Goal: Information Seeking & Learning: Learn about a topic

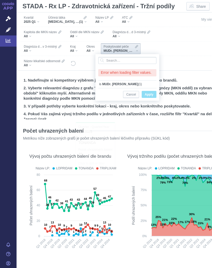
scroll to position [0, 4]
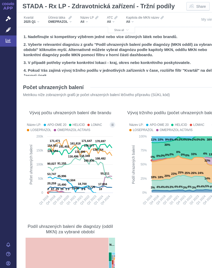
click at [123, 31] on span "Show all" at bounding box center [121, 30] width 14 height 3
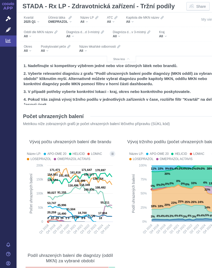
click at [51, 51] on div "All" at bounding box center [55, 51] width 29 height 4
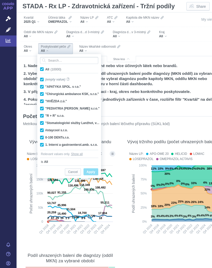
click at [45, 69] on span "All (10000)" at bounding box center [53, 70] width 16 height 4
click at [45, 69] on input "All (10000)" at bounding box center [46, 68] width 3 height 3
checkbox input "false"
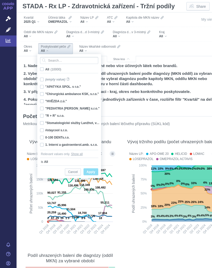
checkbox input "false"
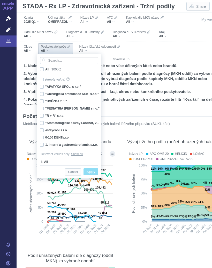
checkbox input "false"
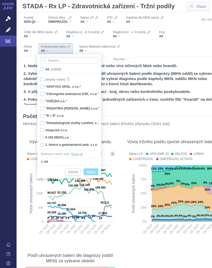
checkbox input "false"
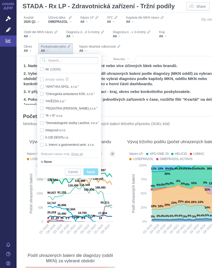
click at [62, 60] on input "Search attribute values" at bounding box center [69, 60] width 58 height 7
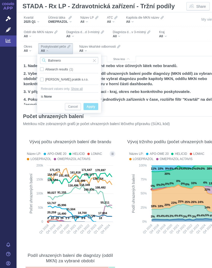
type input "Bahnero"
click at [70, 77] on div "[PERSON_NAME] praktik s.r.o. Only" at bounding box center [69, 79] width 63 height 7
checkbox input "true"
click at [91, 105] on span "Apply" at bounding box center [91, 107] width 9 height 6
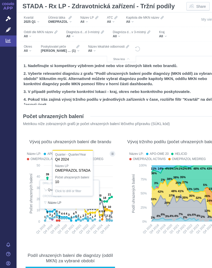
click at [108, 208] on div at bounding box center [70, 194] width 92 height 89
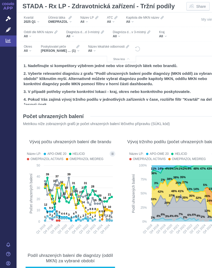
click at [112, 153] on icon "Show all legend items in a dialog" at bounding box center [112, 153] width 2 height 3
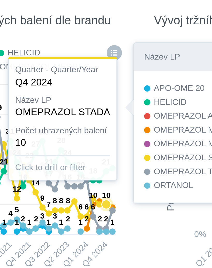
click at [45, 178] on icon at bounding box center [78, 199] width 67 height 42
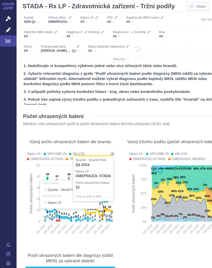
click at [70, 23] on div "OMEPRAZOL" at bounding box center [60, 22] width 24 height 4
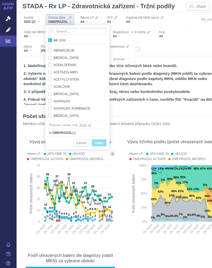
click at [65, 30] on input "Search attribute values" at bounding box center [77, 31] width 58 height 7
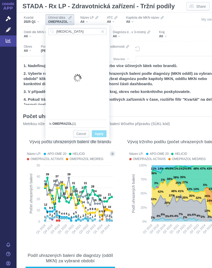
type input "[MEDICAL_DATA]"
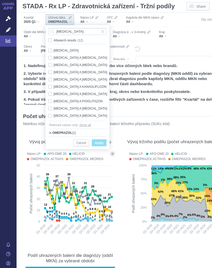
click at [0, 0] on span "Only" at bounding box center [0, 0] width 0 height 0
checkbox input "true"
click at [103, 141] on span "Apply" at bounding box center [99, 143] width 9 height 6
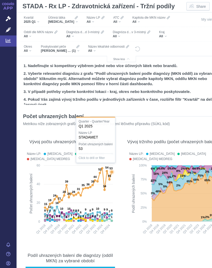
click at [112, 172] on icon at bounding box center [111, 171] width 3 height 3
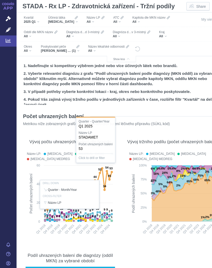
click at [110, 174] on div at bounding box center [70, 194] width 92 height 89
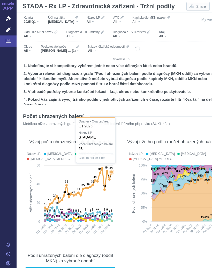
click at [112, 172] on icon at bounding box center [111, 171] width 3 height 3
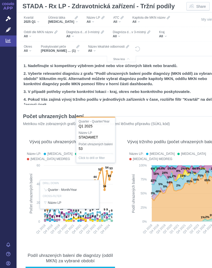
click at [69, 18] on div "Účinná látka" at bounding box center [63, 18] width 30 height 4
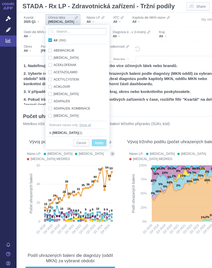
click at [54, 39] on span "All (998)" at bounding box center [60, 41] width 12 height 4
click at [54, 39] on input "All (998)" at bounding box center [55, 39] width 3 height 3
checkbox input "true"
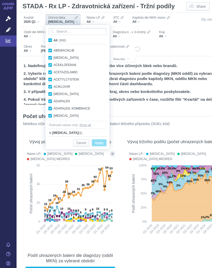
checkbox input "true"
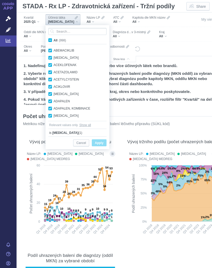
checkbox input "true"
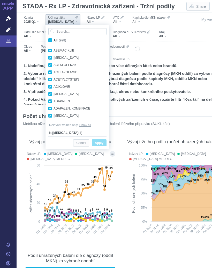
checkbox input "true"
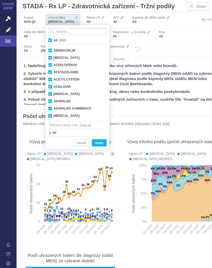
click at [49, 35] on input "Search attribute values" at bounding box center [77, 31] width 58 height 7
click at [54, 39] on span "All (998)" at bounding box center [60, 41] width 12 height 4
click at [54, 39] on input "All (998)" at bounding box center [55, 39] width 3 height 3
checkbox input "false"
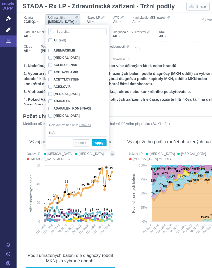
checkbox input "false"
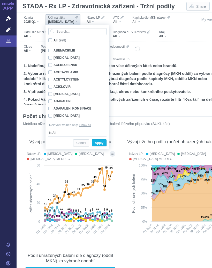
checkbox input "false"
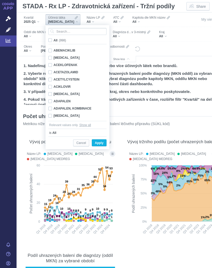
checkbox input "false"
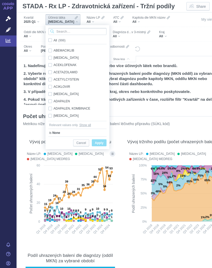
click at [69, 31] on input "Search attribute values" at bounding box center [77, 31] width 58 height 7
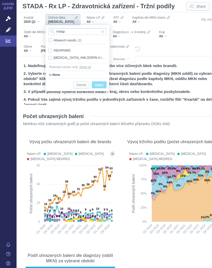
type input "Indap"
click at [66, 48] on div "INDAPAMID Only" at bounding box center [77, 50] width 63 height 7
checkbox input "true"
click at [0, 0] on span "Only" at bounding box center [0, 0] width 0 height 0
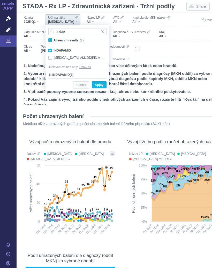
click at [101, 85] on span "Apply" at bounding box center [99, 85] width 9 height 6
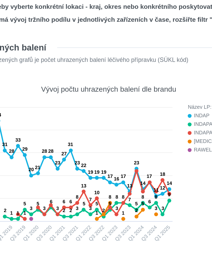
scroll to position [0, 12]
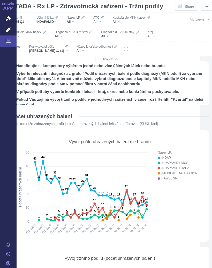
click at [61, 20] on div "Účinná látka INDAPAMID" at bounding box center [47, 19] width 27 height 11
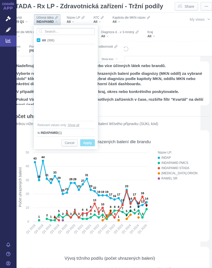
scroll to position [2786, 0]
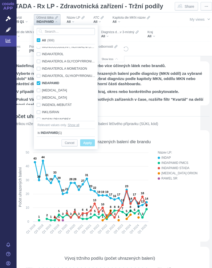
click at [41, 40] on label "All (998)" at bounding box center [46, 40] width 21 height 5
click at [42, 40] on input "All (998)" at bounding box center [43, 39] width 3 height 3
checkbox input "true"
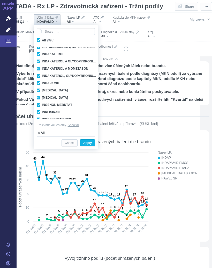
checkbox input "true"
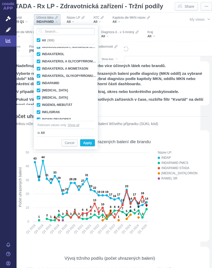
checkbox input "true"
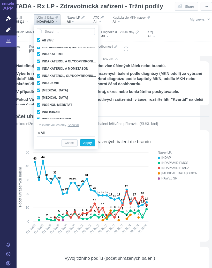
checkbox input "true"
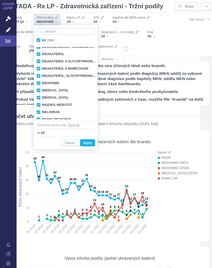
checkbox input "true"
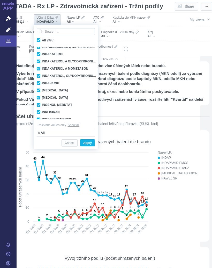
click at [42, 41] on span "All (998)" at bounding box center [48, 41] width 12 height 4
click at [42, 41] on input "All (998)" at bounding box center [43, 39] width 3 height 3
checkbox input "false"
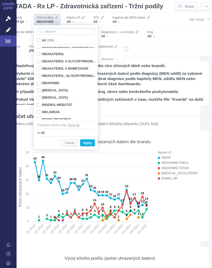
checkbox input "false"
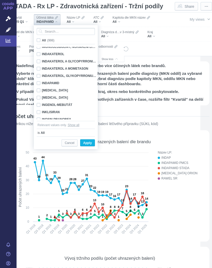
checkbox input "false"
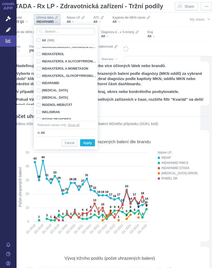
checkbox input "false"
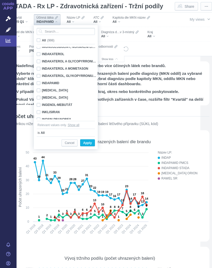
checkbox input "false"
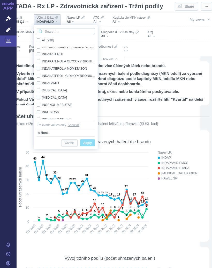
click at [58, 31] on input "Search attribute values" at bounding box center [66, 31] width 58 height 7
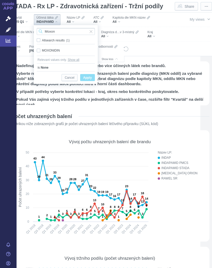
type input "Moxon"
click at [56, 49] on div "MOXONIDIN Only" at bounding box center [65, 50] width 63 height 7
checkbox input "true"
click at [0, 0] on span "Only" at bounding box center [0, 0] width 0 height 0
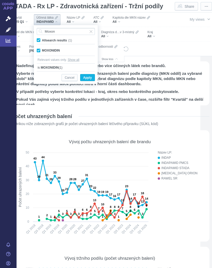
click at [92, 76] on span "Apply" at bounding box center [87, 78] width 9 height 6
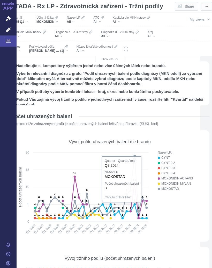
click at [136, 156] on icon at bounding box center [91, 187] width 112 height 62
click at [172, 217] on div at bounding box center [110, 194] width 194 height 89
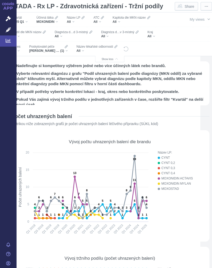
click at [164, 214] on div "Název LP: CYNT CYNT 0,2 CYNT 0,3 CYNT 0,4 MOXONIDIN ACTAVIS MOXONIDIN MYLAN MOX…" at bounding box center [180, 194] width 54 height 89
click at [58, 21] on div "MOXONIDIN" at bounding box center [46, 22] width 21 height 4
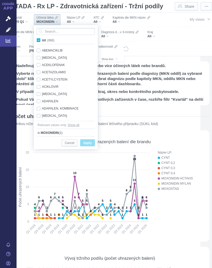
click at [42, 40] on span "All (998)" at bounding box center [48, 41] width 12 height 4
click at [42, 40] on input "All (998)" at bounding box center [43, 39] width 3 height 3
checkbox input "true"
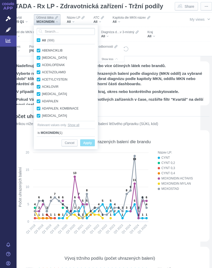
checkbox input "true"
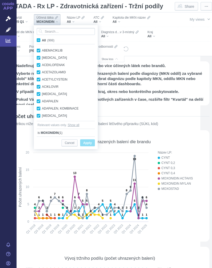
checkbox input "true"
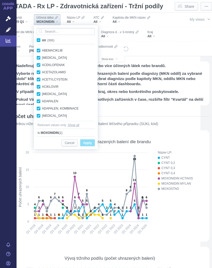
checkbox input "true"
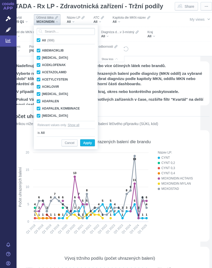
click at [43, 40] on input "All (998)" at bounding box center [43, 39] width 3 height 3
checkbox input "false"
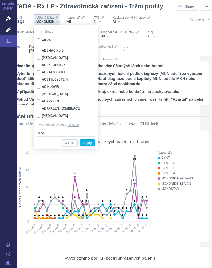
checkbox input "false"
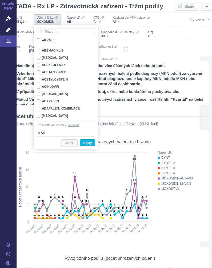
checkbox input "false"
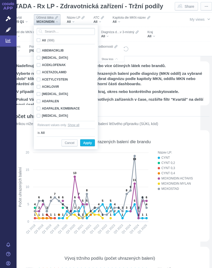
checkbox input "false"
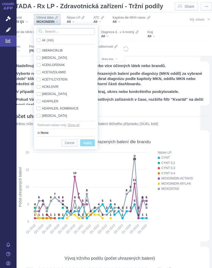
click at [62, 32] on input "Search attribute values" at bounding box center [66, 31] width 58 height 7
type input "E"
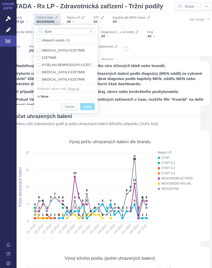
type input "Ezet"
click at [55, 55] on div "EZETIMIB Only" at bounding box center [65, 57] width 63 height 7
checkbox input "true"
click at [0, 0] on span "Only" at bounding box center [0, 0] width 0 height 0
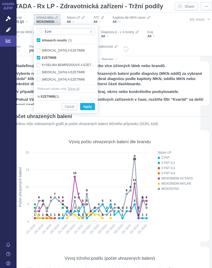
click at [91, 107] on span "Apply" at bounding box center [87, 107] width 9 height 6
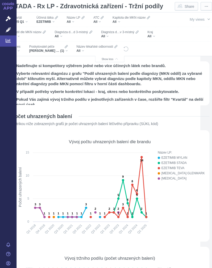
click at [57, 19] on icon "Filters" at bounding box center [56, 18] width 3 height 4
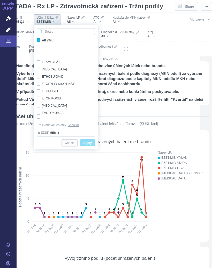
scroll to position [1967, 0]
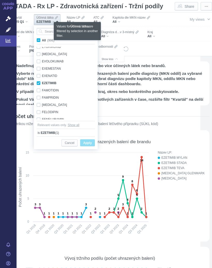
click at [42, 39] on span "All (998)" at bounding box center [48, 41] width 12 height 4
click at [42, 39] on input "All (998)" at bounding box center [43, 39] width 3 height 3
checkbox input "true"
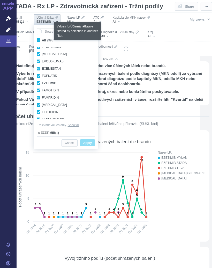
checkbox input "true"
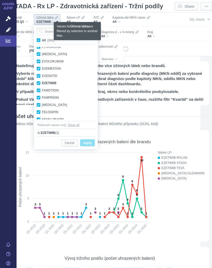
checkbox input "true"
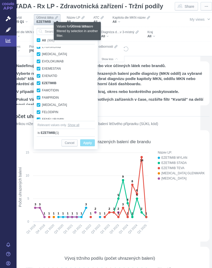
checkbox input "true"
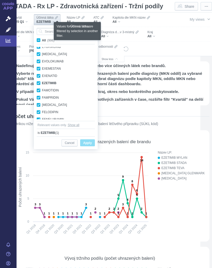
checkbox input "true"
click at [42, 39] on span "All (998)" at bounding box center [48, 41] width 12 height 4
click at [42, 39] on input "All (998)" at bounding box center [43, 39] width 3 height 3
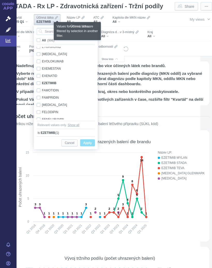
checkbox input "false"
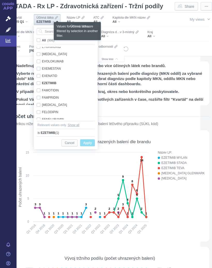
checkbox input "false"
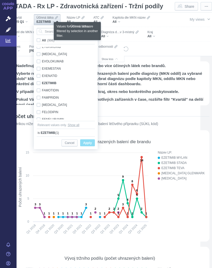
checkbox input "false"
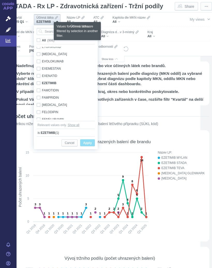
checkbox input "false"
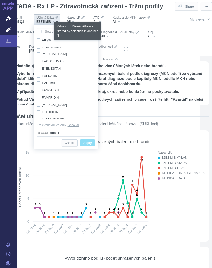
checkbox input "false"
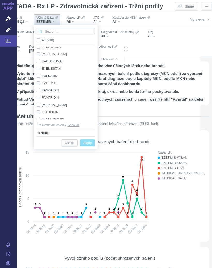
click at [56, 31] on input "Search attribute values" at bounding box center [66, 31] width 58 height 7
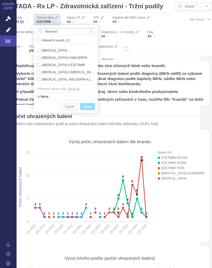
type input "Atorvast"
click at [71, 63] on div "[MEDICAL_DATA] A EZETIMIB Only" at bounding box center [65, 64] width 63 height 7
checkbox input "true"
click at [0, 0] on span "Only" at bounding box center [0, 0] width 0 height 0
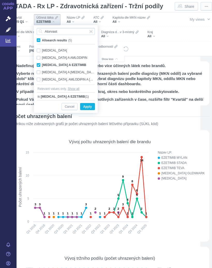
click at [88, 105] on span "Apply" at bounding box center [87, 107] width 9 height 6
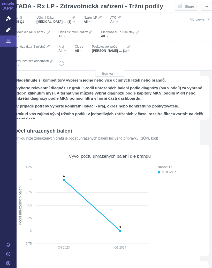
click at [75, 21] on div "[MEDICAL_DATA] A EZETIMIB (1)" at bounding box center [55, 22] width 39 height 4
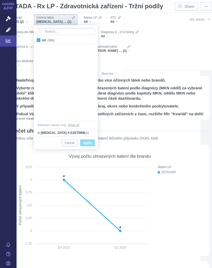
scroll to position [409, 0]
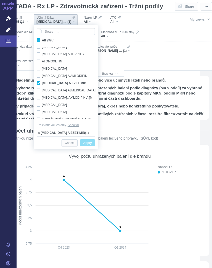
click at [42, 40] on input "All (998)" at bounding box center [43, 39] width 3 height 3
checkbox input "true"
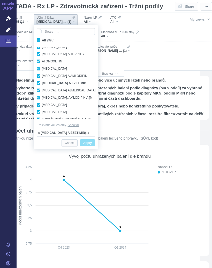
checkbox input "true"
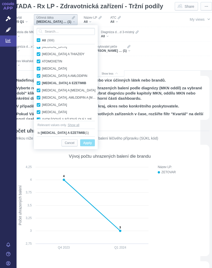
checkbox input "true"
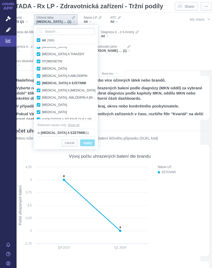
checkbox input "true"
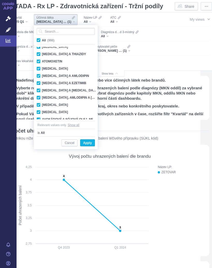
click at [42, 40] on input "All (998)" at bounding box center [43, 39] width 3 height 3
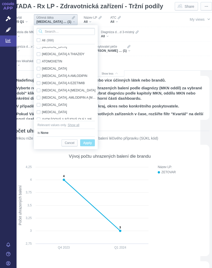
click at [68, 32] on input "Search attribute values" at bounding box center [66, 31] width 58 height 7
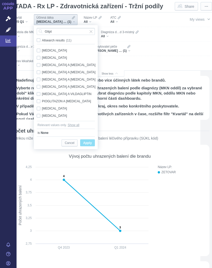
click at [74, 83] on div "[MEDICAL_DATA] A [MEDICAL_DATA] Only" at bounding box center [66, 79] width 65 height 7
click at [76, 78] on div "[MEDICAL_DATA] A [MEDICAL_DATA] Only" at bounding box center [66, 79] width 65 height 7
click at [73, 85] on div "[MEDICAL_DATA] A [MEDICAL_DATA] Only" at bounding box center [66, 86] width 65 height 7
click at [75, 94] on div "[MEDICAL_DATA] A VILDAGLIPTIN Only" at bounding box center [66, 93] width 65 height 7
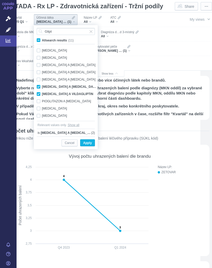
click at [53, 112] on div "[MEDICAL_DATA] Only" at bounding box center [66, 115] width 65 height 7
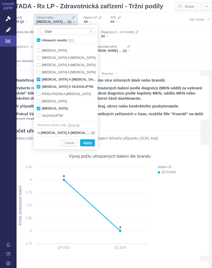
scroll to position [7, 0]
click at [53, 112] on div "VILDAGLIPTIN Only" at bounding box center [66, 115] width 65 height 7
click at [89, 140] on button "Apply" at bounding box center [87, 142] width 15 height 7
